Goal: Contribute content

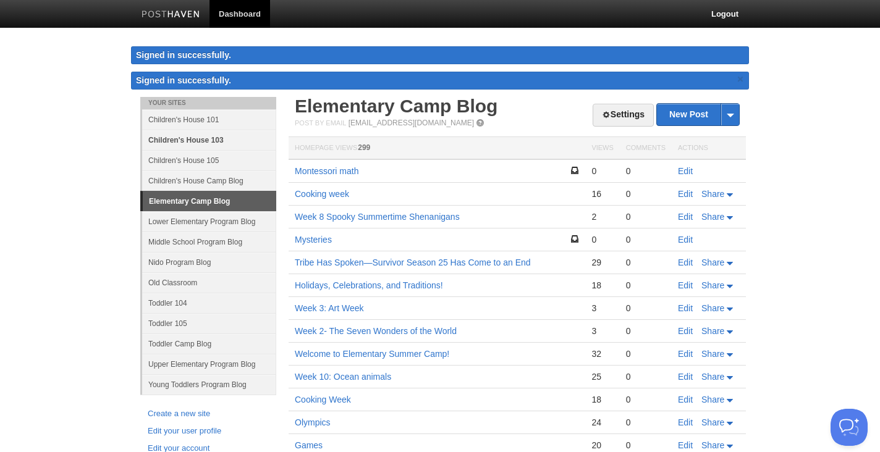
click at [200, 136] on link "Children's House 103" at bounding box center [209, 140] width 134 height 20
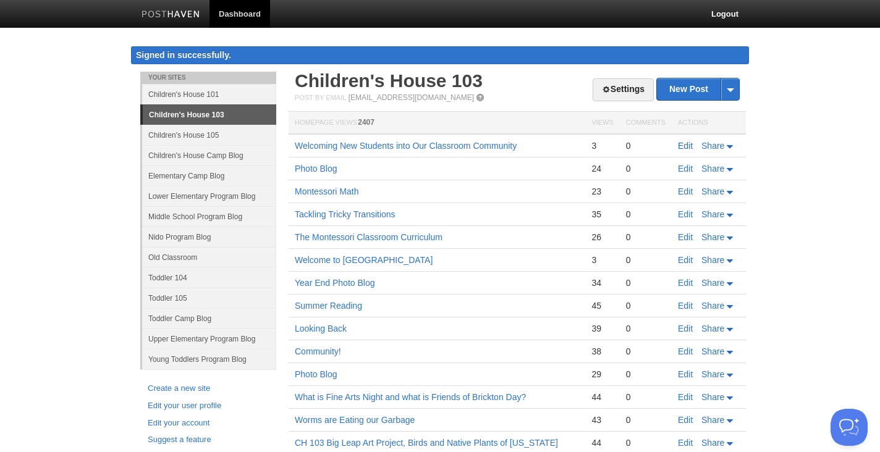
click at [685, 143] on link "Edit" at bounding box center [685, 146] width 15 height 10
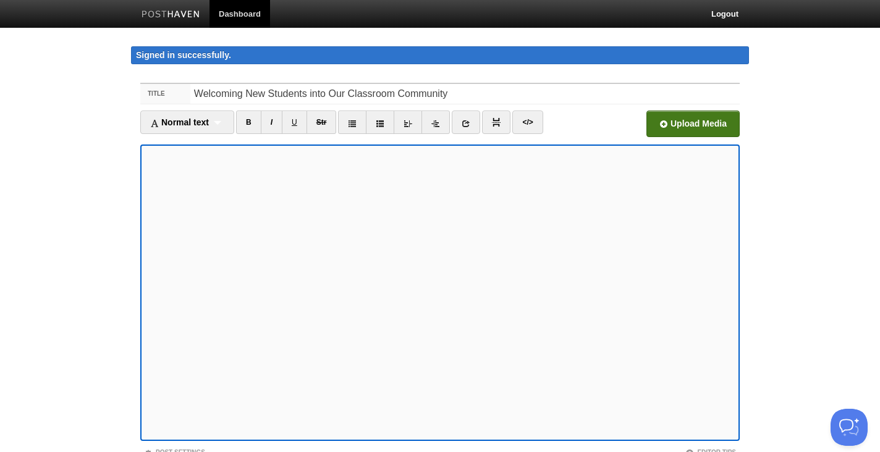
click at [687, 121] on input "file" at bounding box center [319, 127] width 935 height 63
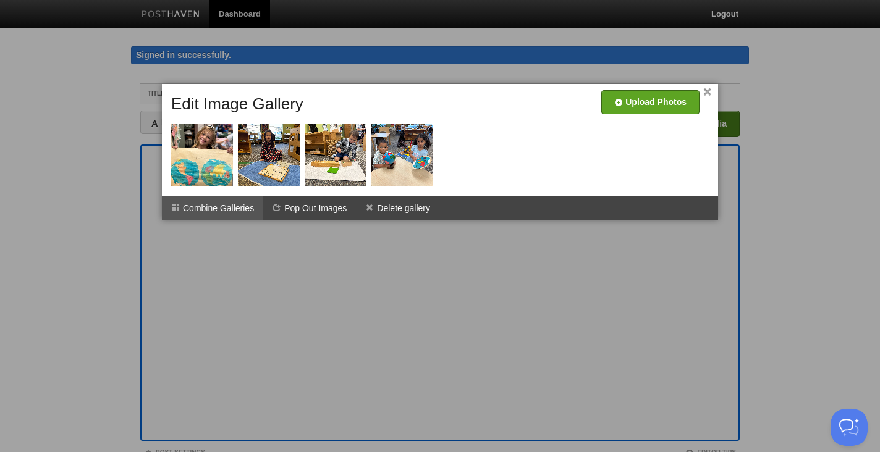
click at [220, 203] on li "Combine Galleries" at bounding box center [212, 207] width 101 height 23
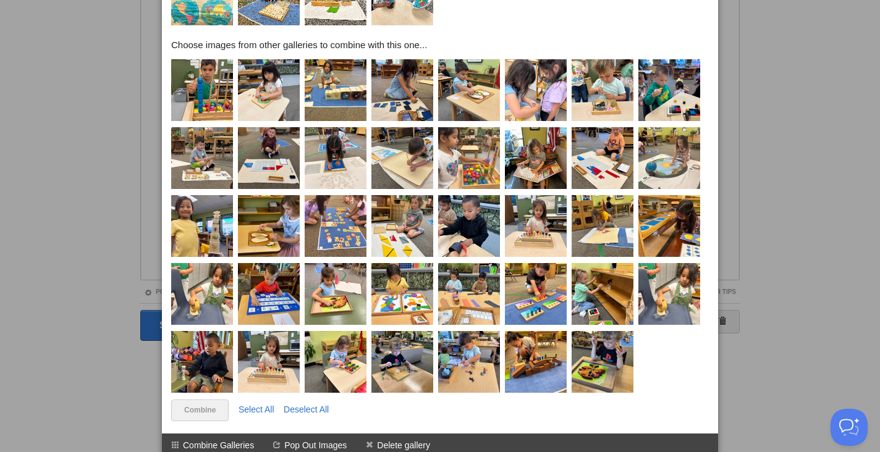
scroll to position [166, 0]
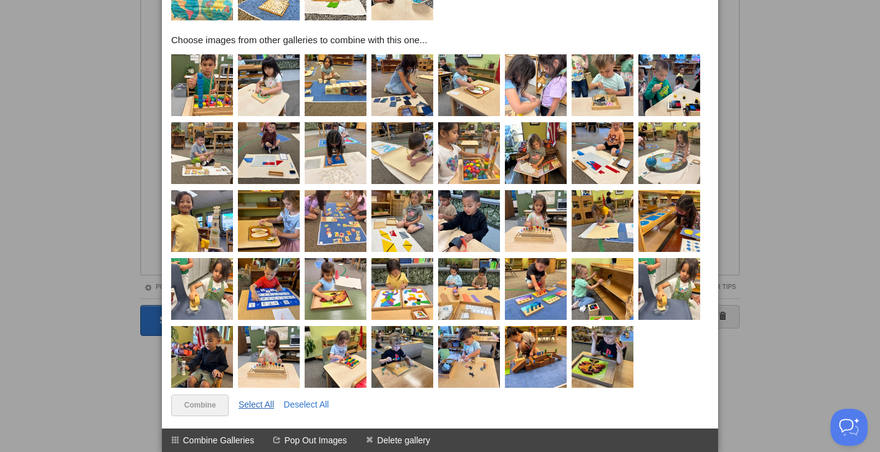
click at [256, 407] on link "Select All" at bounding box center [256, 405] width 36 height 10
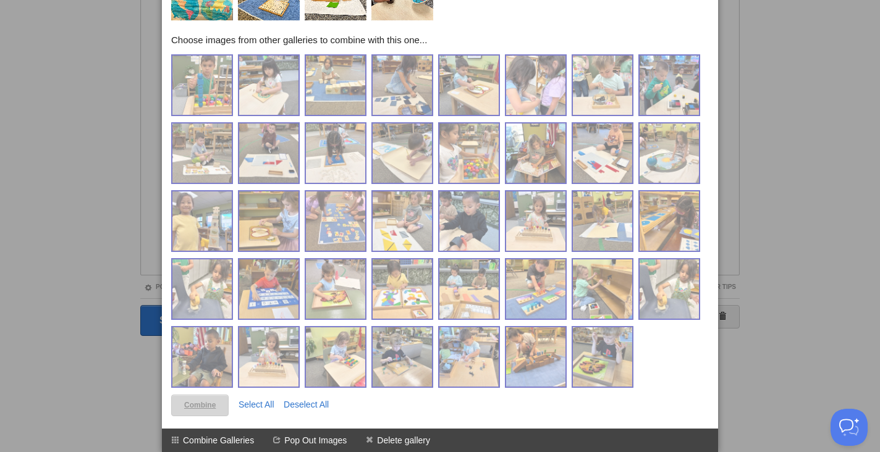
click at [208, 402] on link "Combine" at bounding box center [199, 406] width 57 height 22
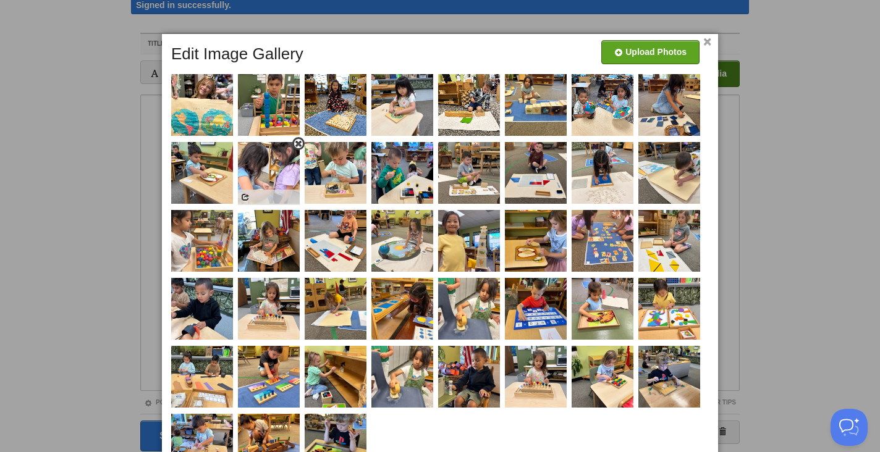
scroll to position [0, 0]
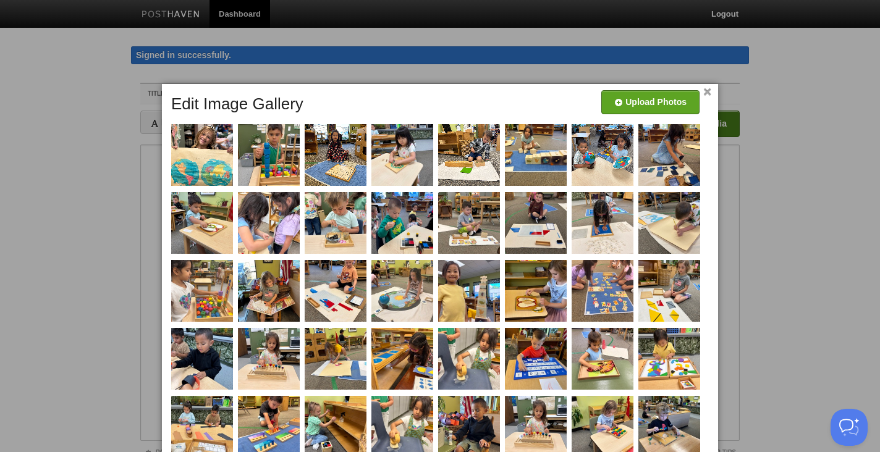
click at [705, 92] on link "×" at bounding box center [707, 92] width 8 height 7
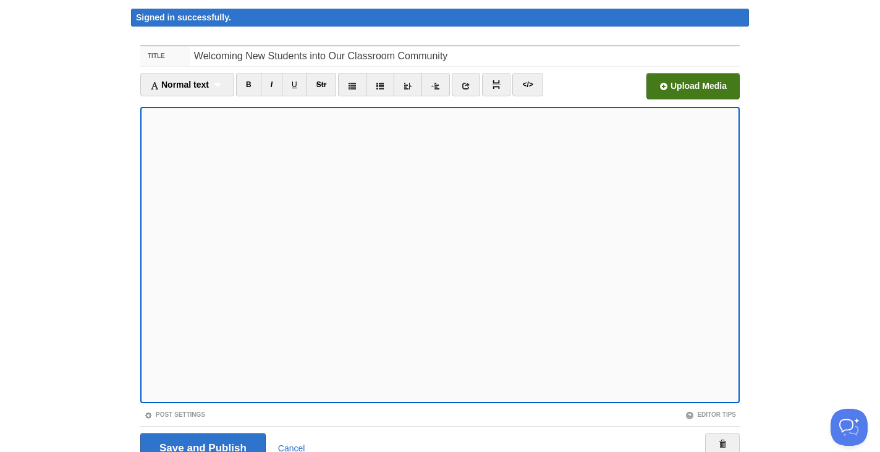
scroll to position [95, 0]
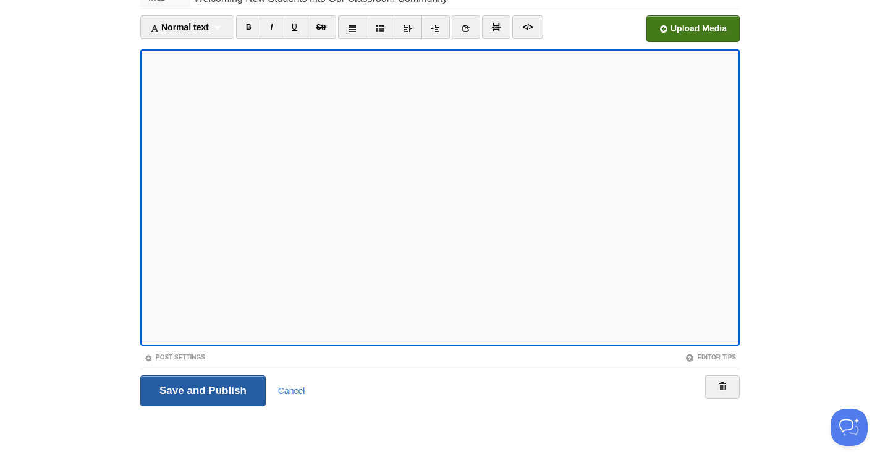
click at [181, 393] on input "Save and Publish" at bounding box center [202, 391] width 125 height 31
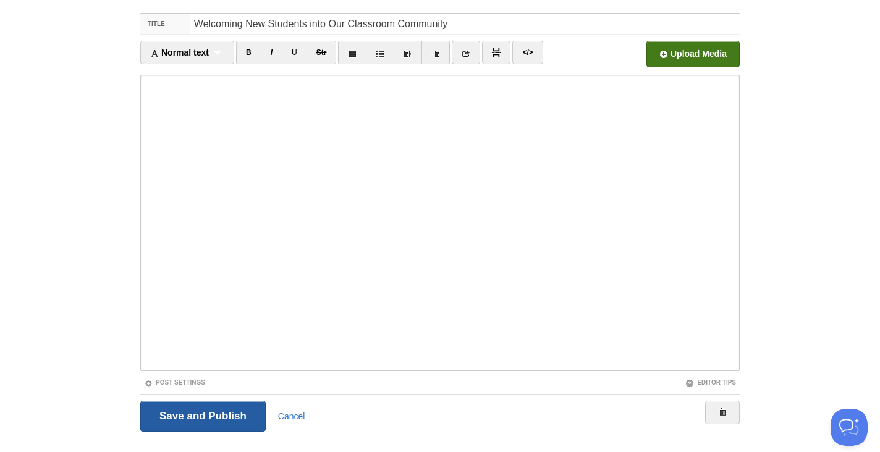
scroll to position [72, 0]
